Goal: Information Seeking & Learning: Find specific page/section

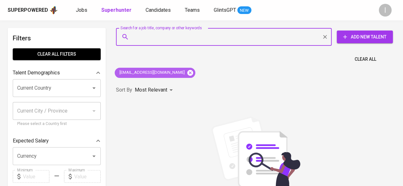
click at [187, 73] on icon at bounding box center [190, 73] width 6 height 6
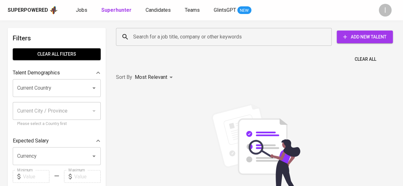
click at [197, 36] on input "Search for a job title, company or other keywords" at bounding box center [225, 37] width 188 height 12
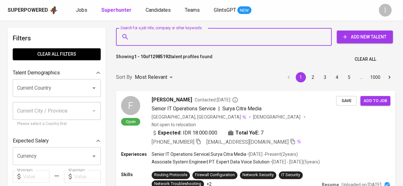
paste input "[EMAIL_ADDRESS][DOMAIN_NAME]"
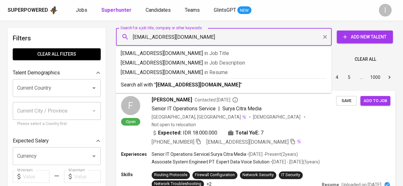
type input "[EMAIL_ADDRESS][DOMAIN_NAME]"
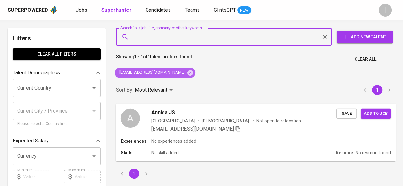
drag, startPoint x: 163, startPoint y: 75, endPoint x: 206, endPoint y: 137, distance: 75.5
click at [187, 75] on icon at bounding box center [190, 73] width 6 height 6
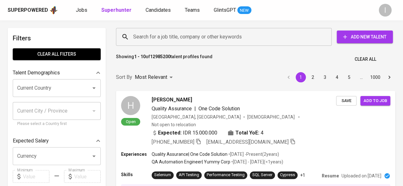
click at [192, 39] on input "Search for a job title, company or other keywords" at bounding box center [225, 37] width 188 height 12
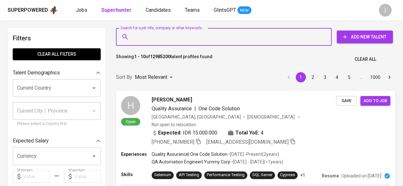
paste input "[EMAIL_ADDRESS][DOMAIN_NAME]"
type input "[EMAIL_ADDRESS][DOMAIN_NAME]"
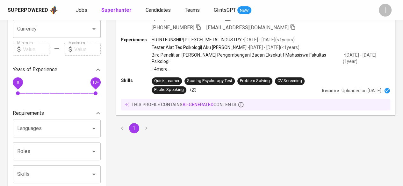
scroll to position [64, 0]
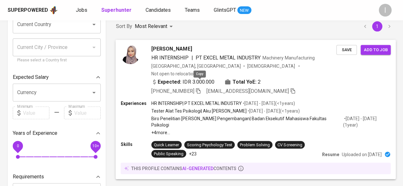
click at [201, 88] on icon "button" at bounding box center [198, 91] width 6 height 6
click at [238, 166] on div "[PERSON_NAME] HR INTERNSHIP | PT EXCEL METAL INDUSTRY Machinery Manufacturing […" at bounding box center [255, 109] width 287 height 147
